Goal: Navigation & Orientation: Find specific page/section

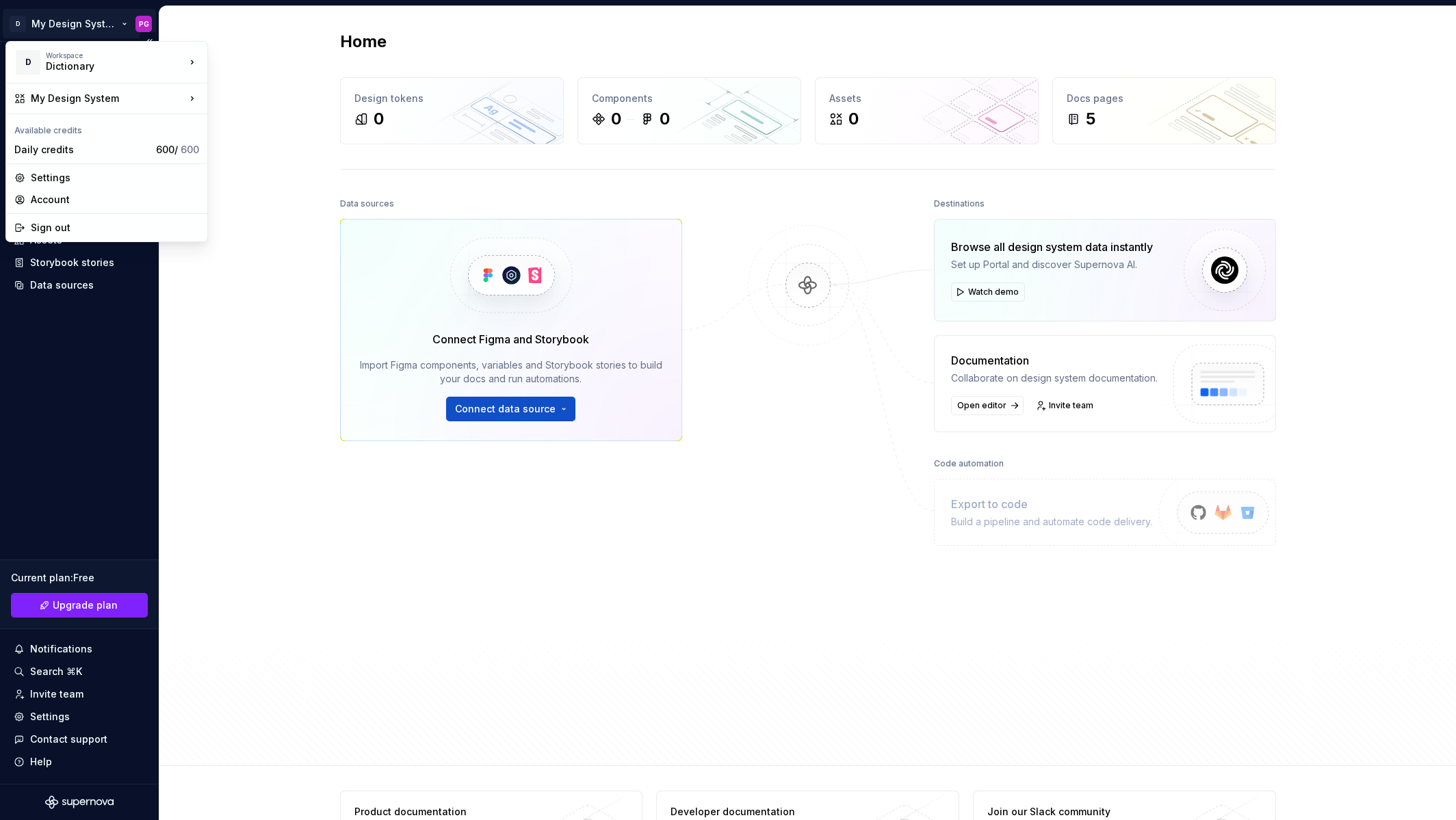
click at [90, 23] on html "D My Design System PG Home Documentation Analytics Code automation Design syste…" at bounding box center [728, 410] width 1456 height 820
click at [262, 126] on div "Manage design systems" at bounding box center [301, 130] width 142 height 14
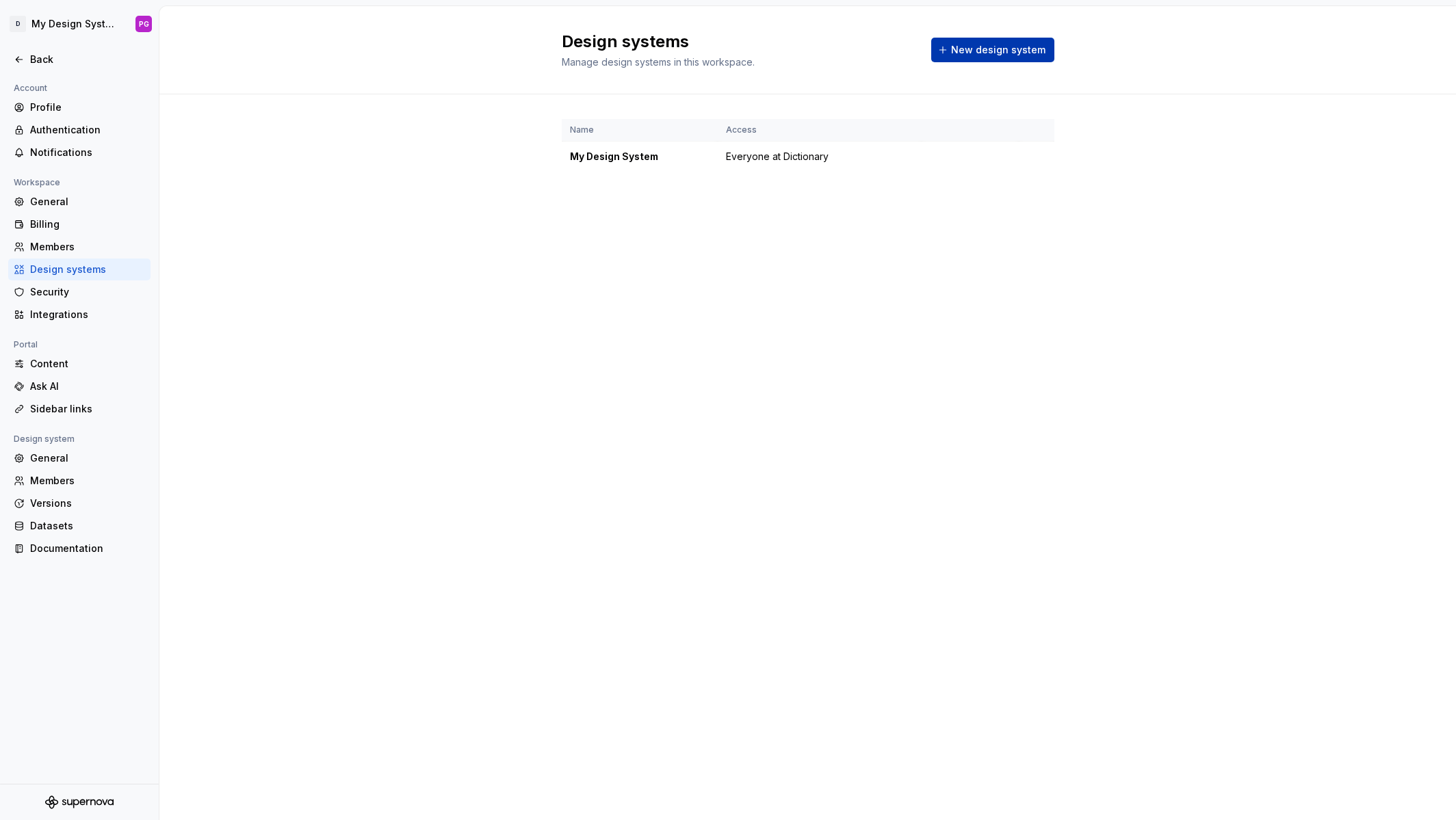
click at [986, 50] on span "New design system" at bounding box center [999, 50] width 95 height 14
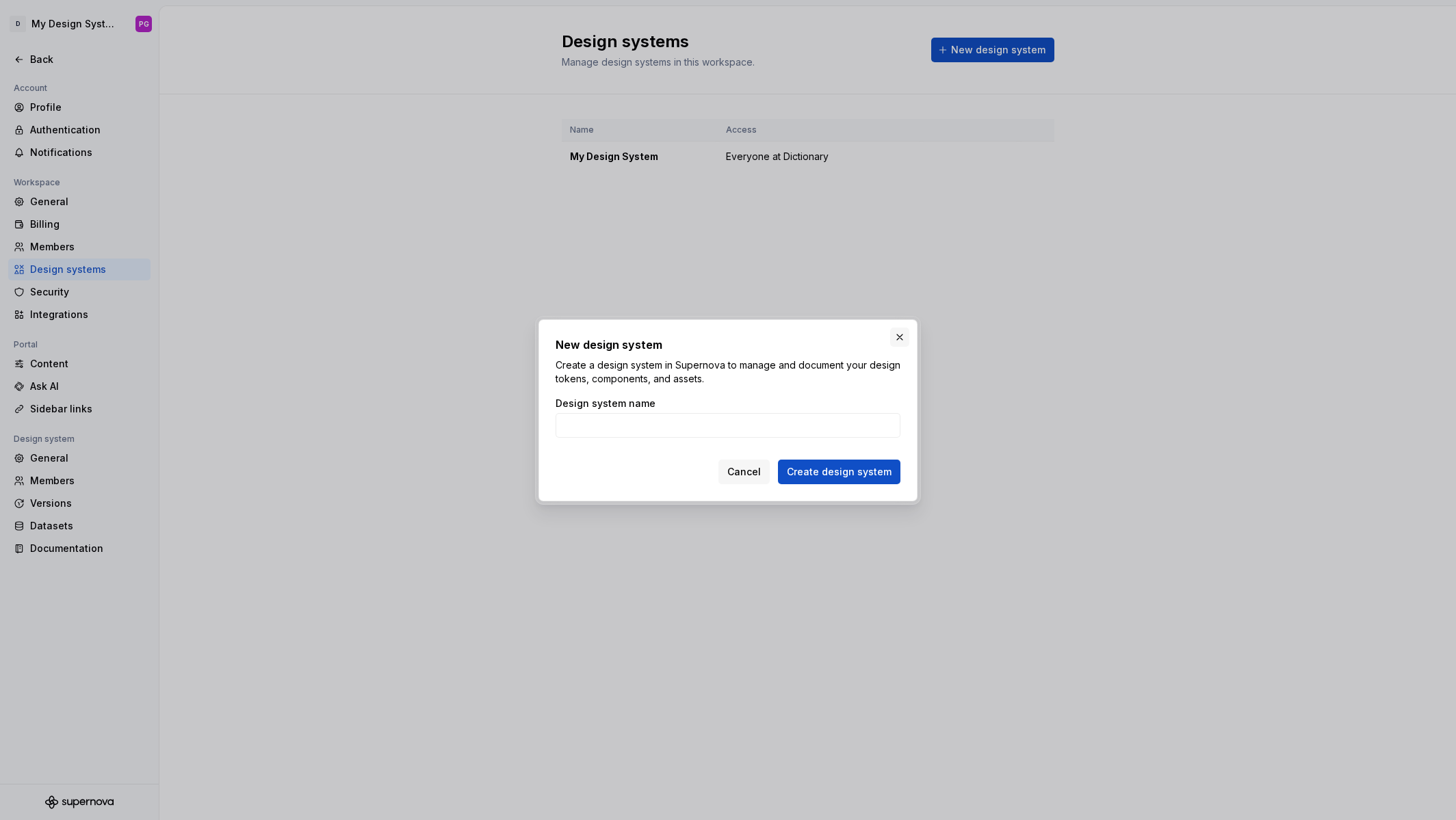
click at [899, 335] on button "button" at bounding box center [899, 336] width 19 height 19
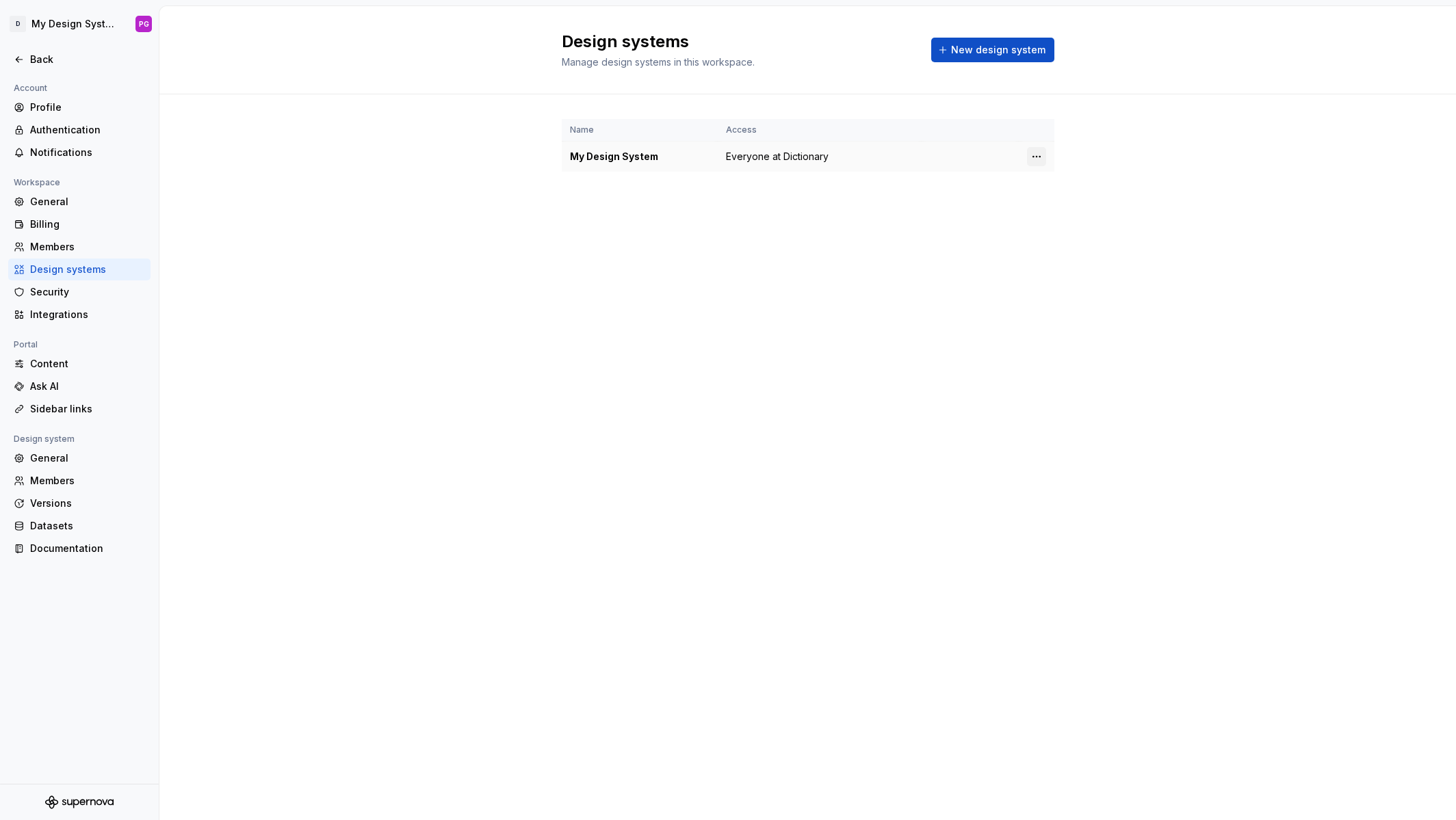
click at [1040, 156] on html "D My Design System PG Back Account Profile Authentication Notifications Workspa…" at bounding box center [728, 410] width 1456 height 820
click at [1056, 184] on div "View members" at bounding box center [1117, 182] width 130 height 14
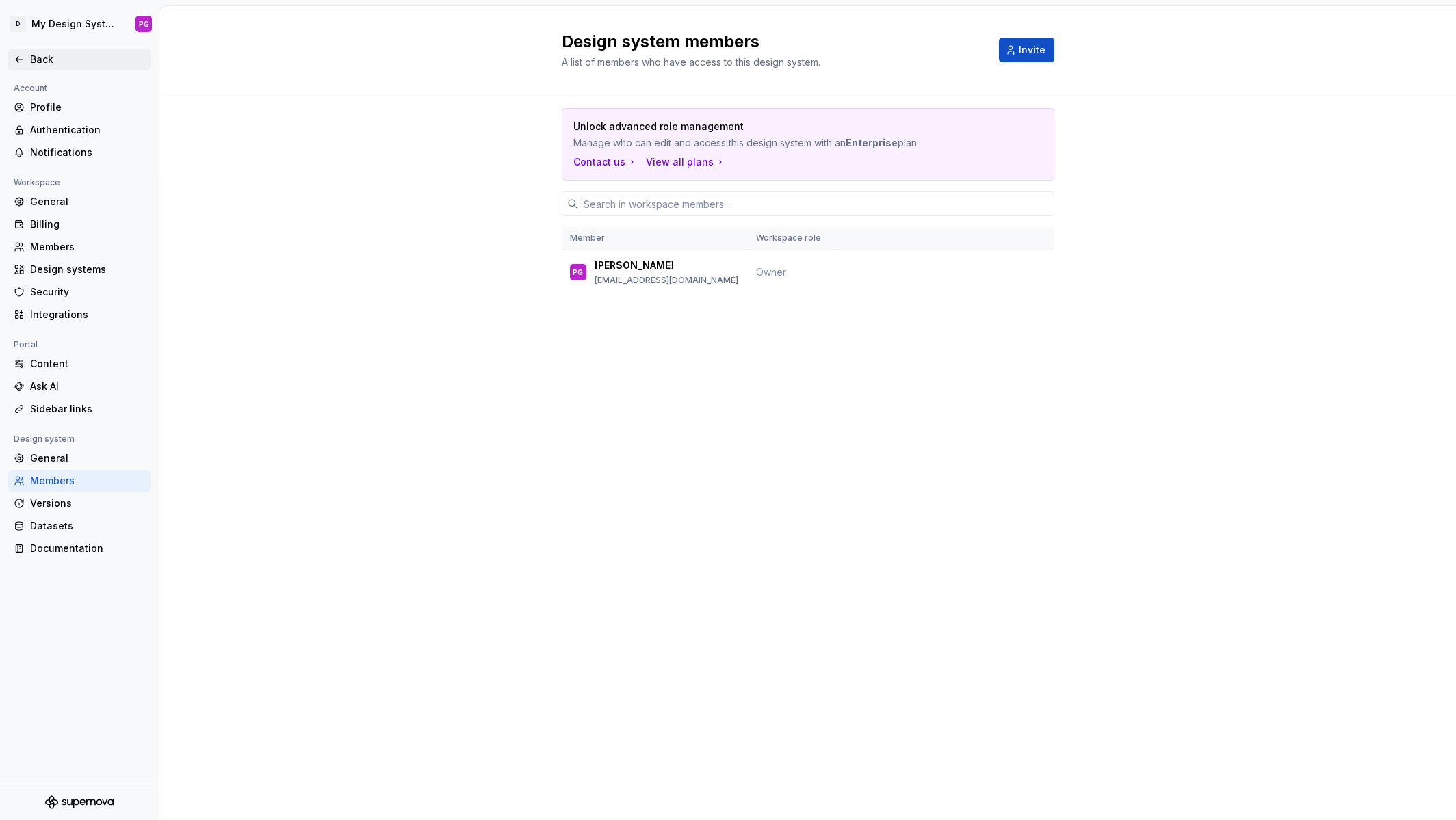
click at [47, 57] on div "Back" at bounding box center [88, 59] width 115 height 14
